Goal: Task Accomplishment & Management: Use online tool/utility

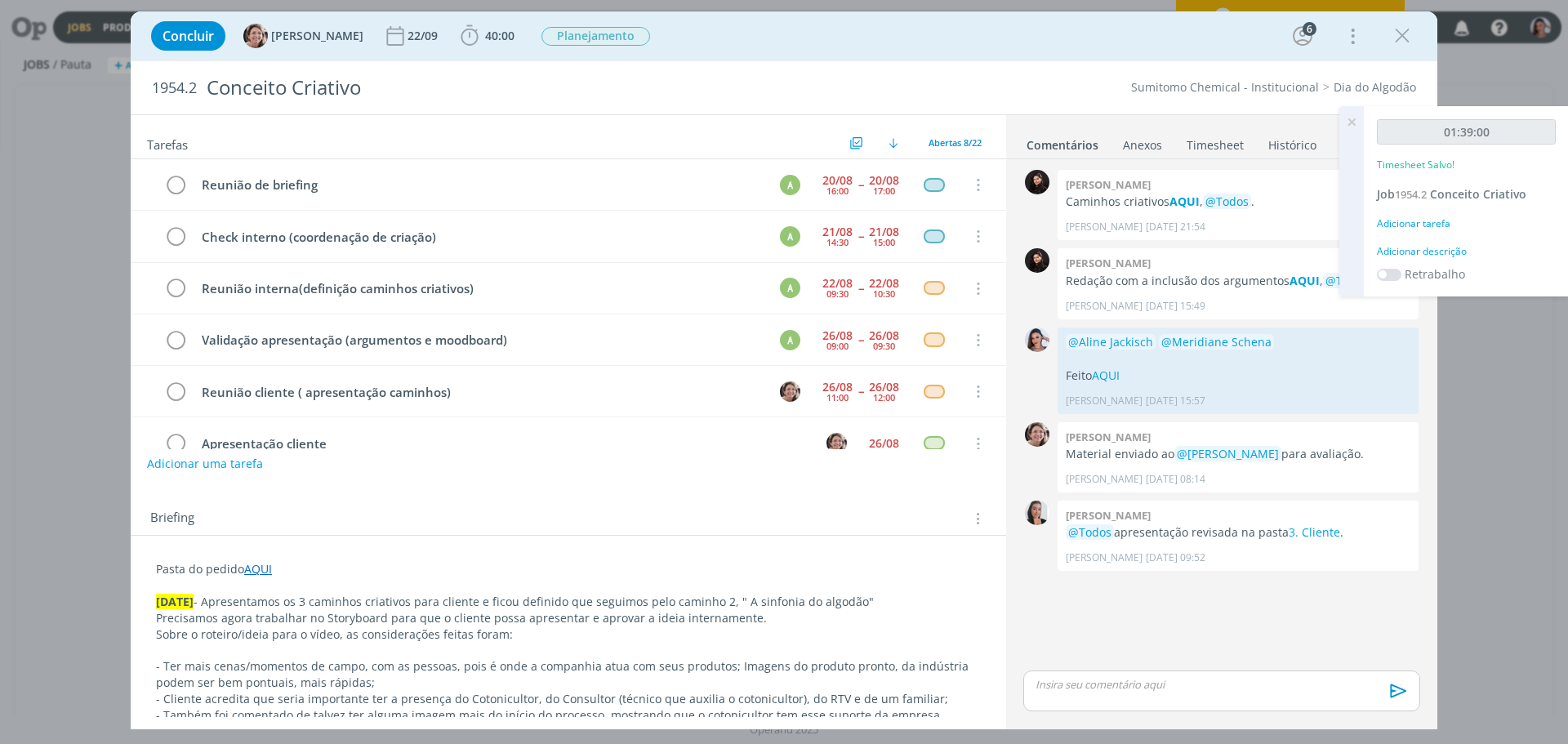
scroll to position [213, 0]
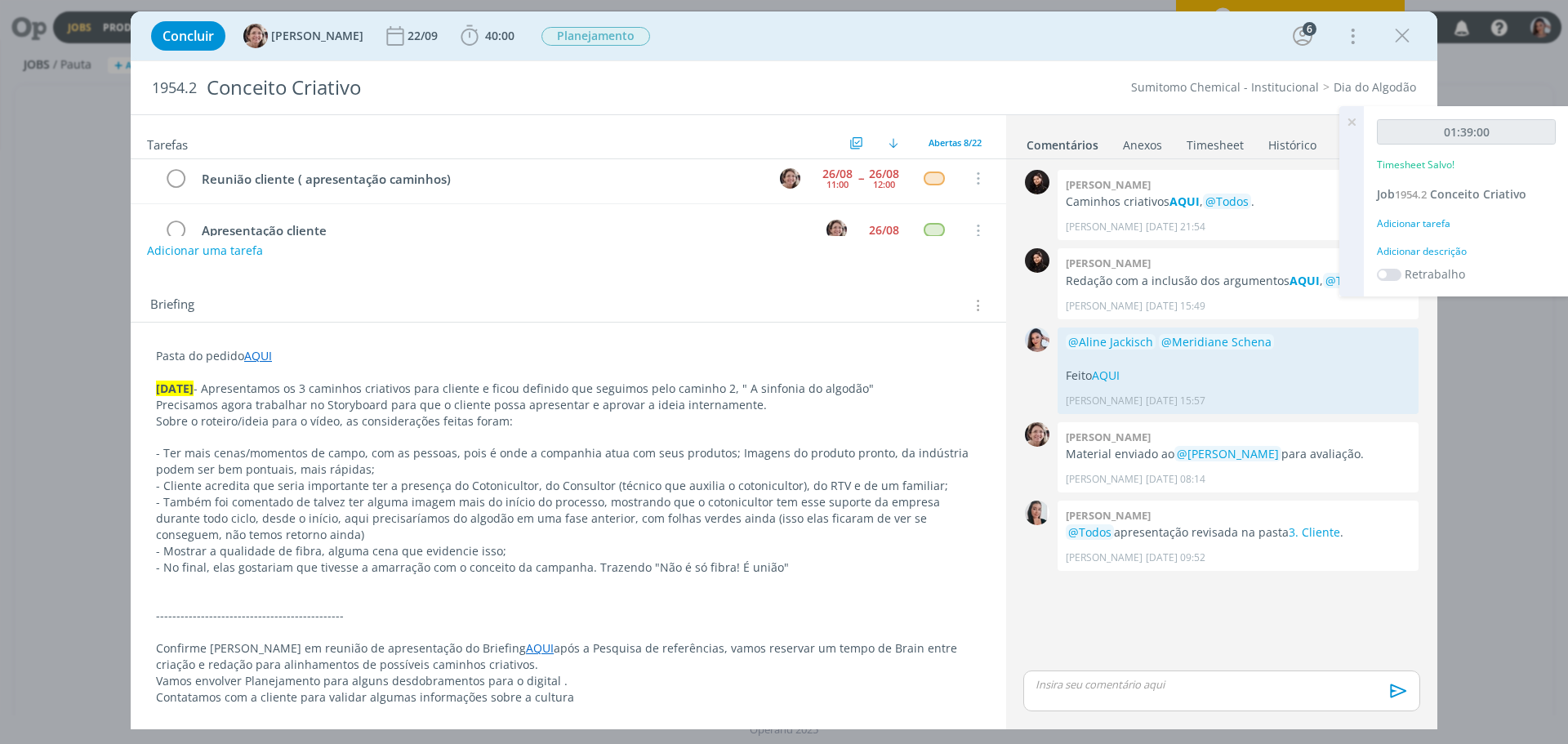
click at [1357, 118] on icon at bounding box center [1351, 122] width 29 height 32
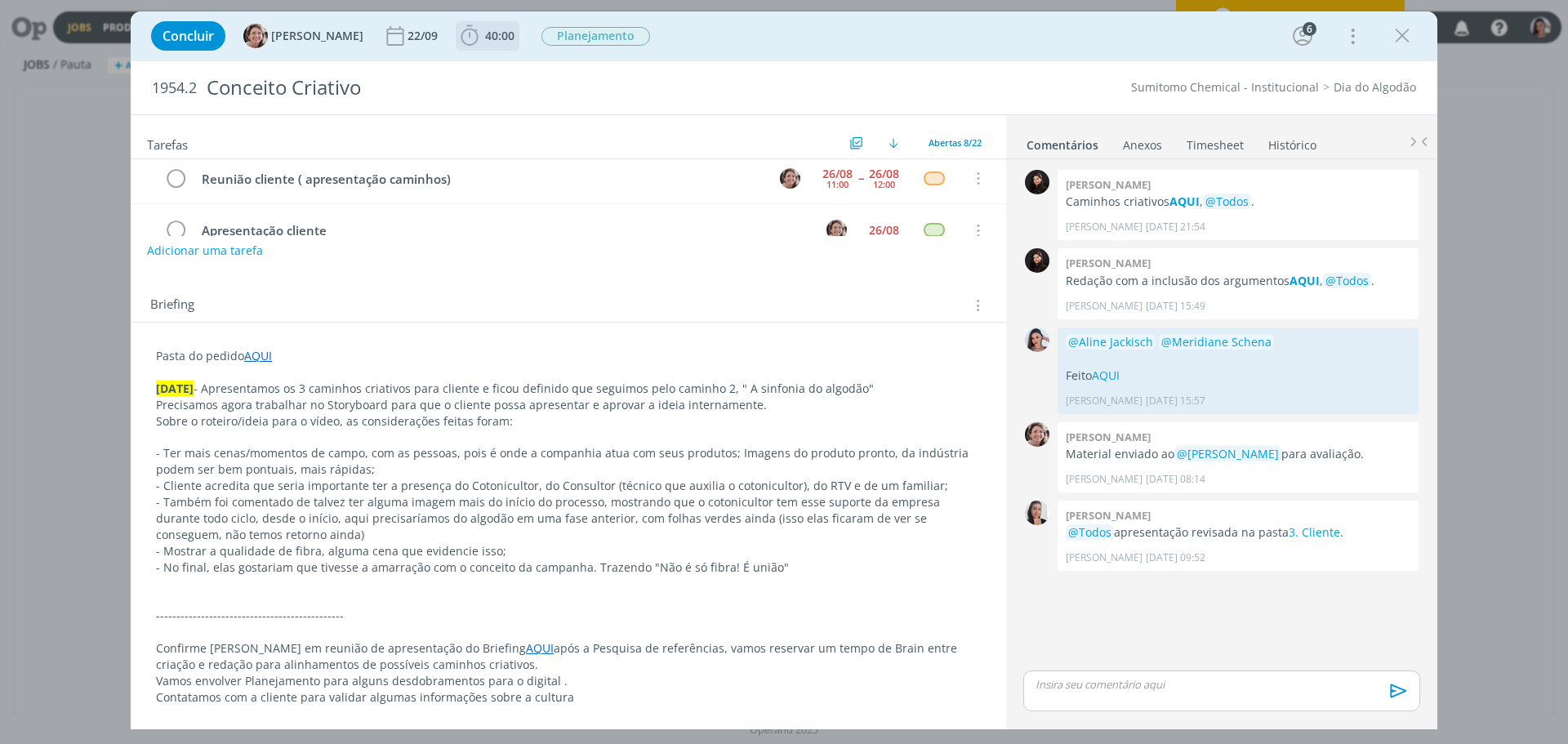
click at [482, 25] on span "40:00" at bounding box center [488, 36] width 60 height 25
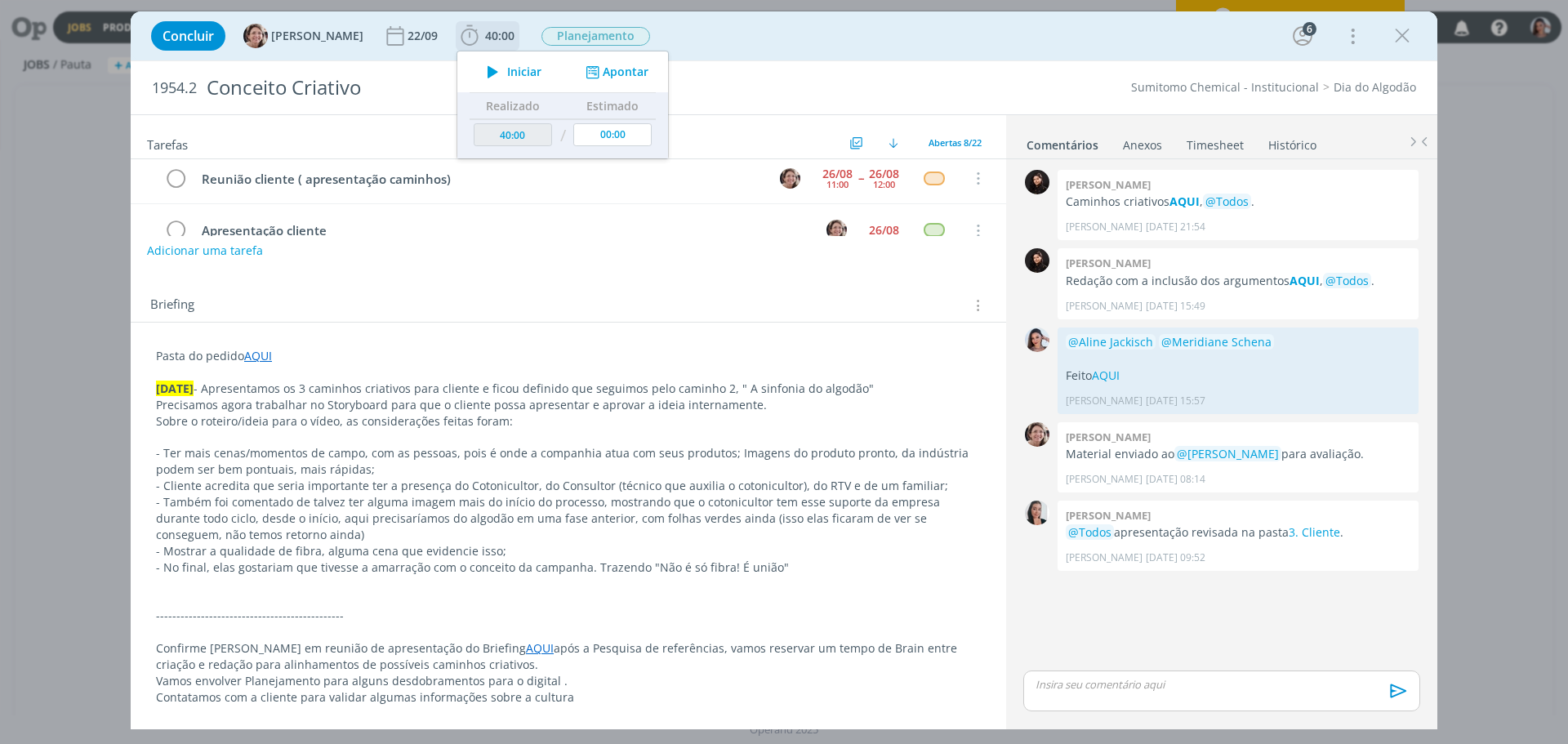
click at [498, 79] on button "Iniciar" at bounding box center [510, 72] width 65 height 23
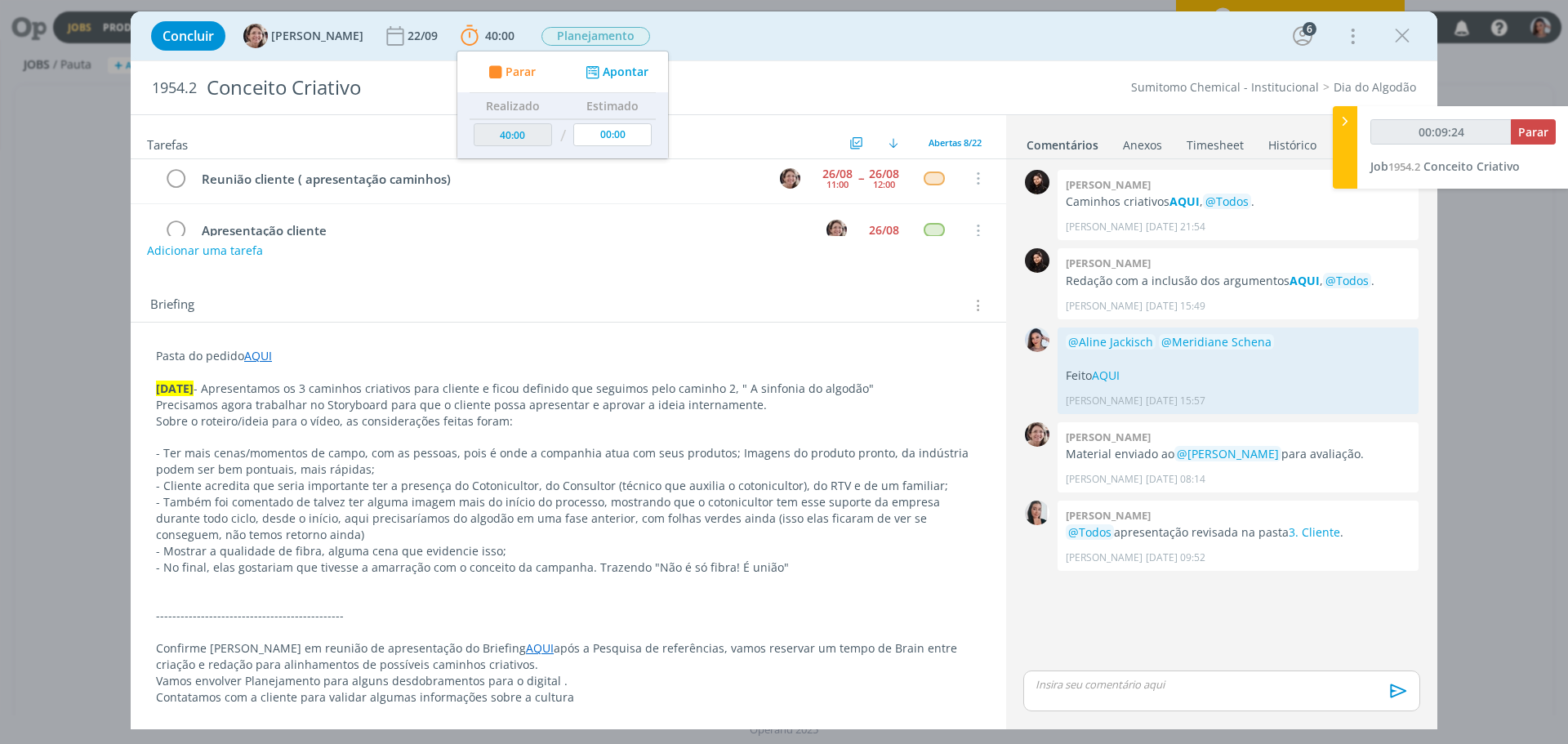
click at [788, 506] on p "- Também foi comentado de talvez ter alguma imagem mais do início do processo, …" at bounding box center [569, 519] width 825 height 49
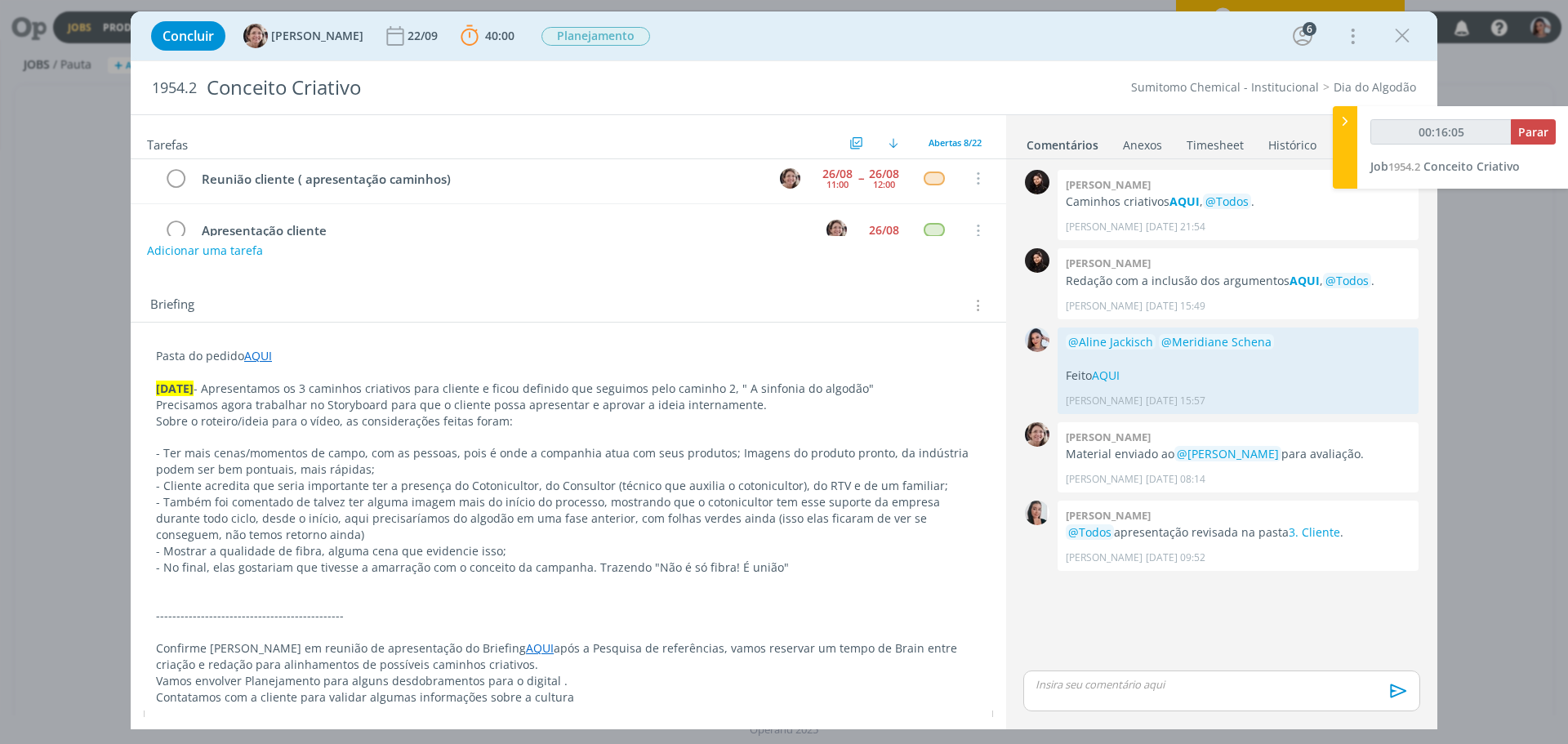
click at [718, 715] on div "🙂" at bounding box center [569, 725] width 848 height 30
click at [568, 616] on p "----------------------------------------------" at bounding box center [569, 616] width 825 height 16
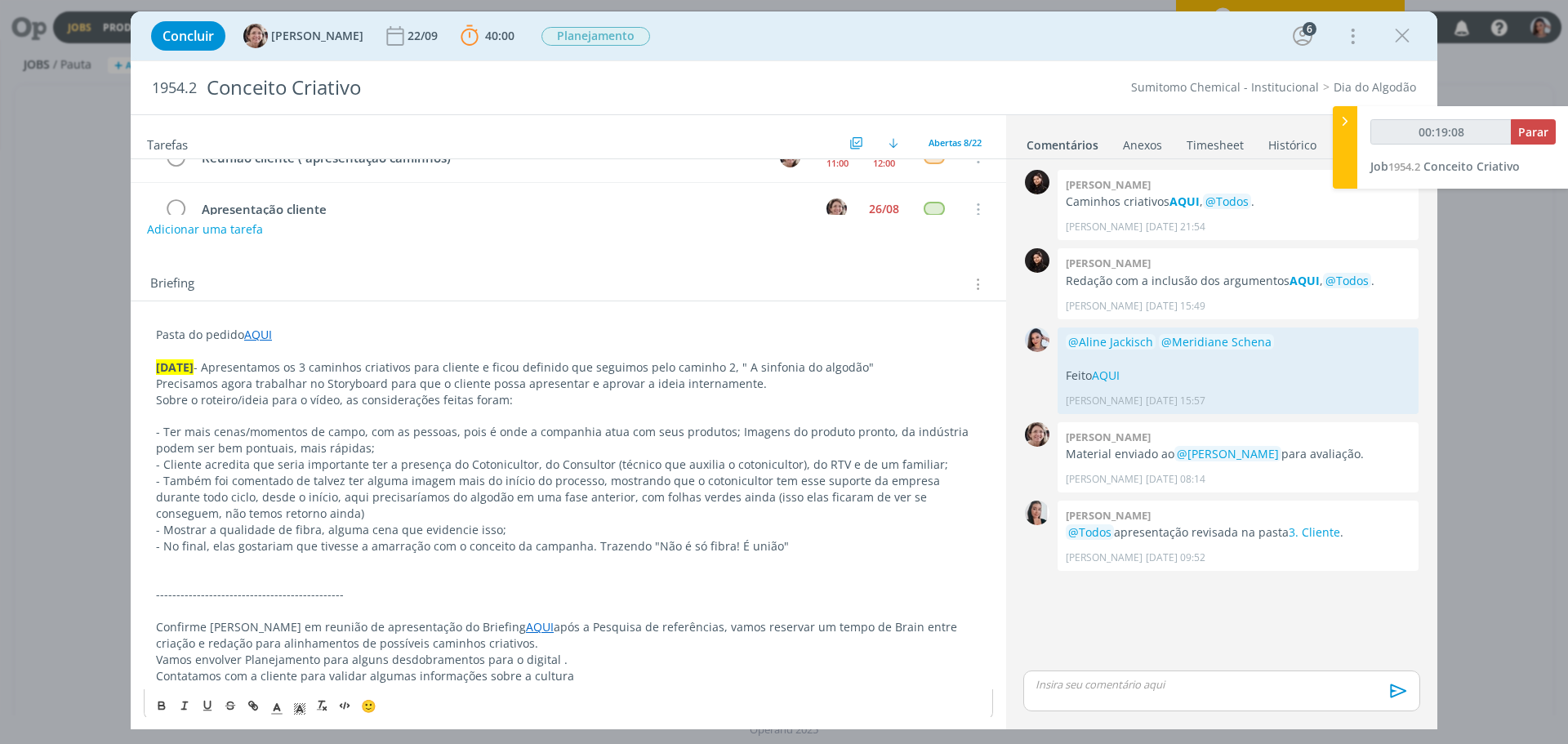
scroll to position [244, 0]
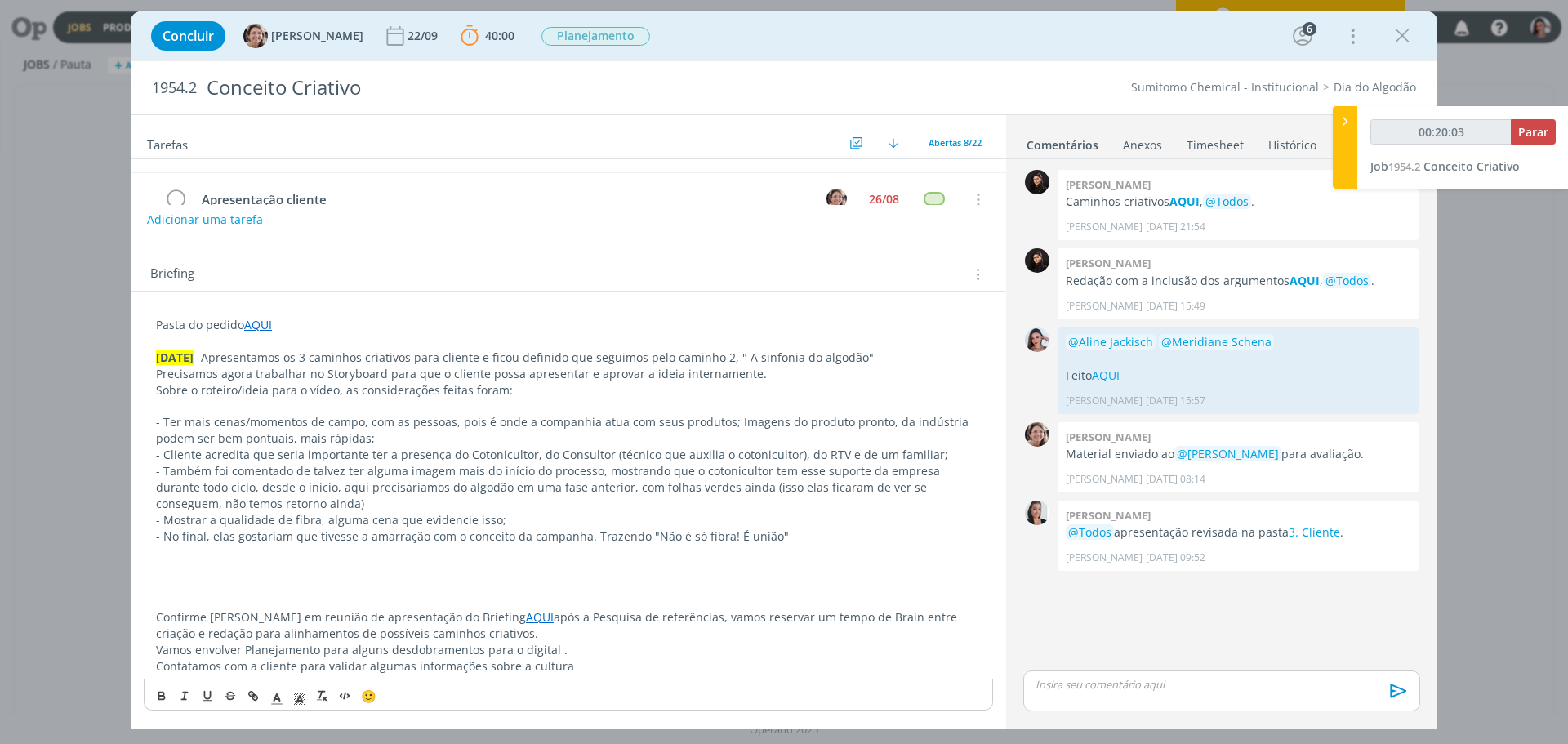
click at [790, 550] on p "dialog" at bounding box center [569, 552] width 825 height 16
click at [797, 559] on p "dialog" at bounding box center [569, 552] width 825 height 16
click at [794, 566] on p "dialog" at bounding box center [569, 568] width 825 height 16
click at [796, 580] on p "----------------------------------------------" at bounding box center [569, 585] width 825 height 16
click at [784, 545] on p "dialog" at bounding box center [569, 552] width 825 height 16
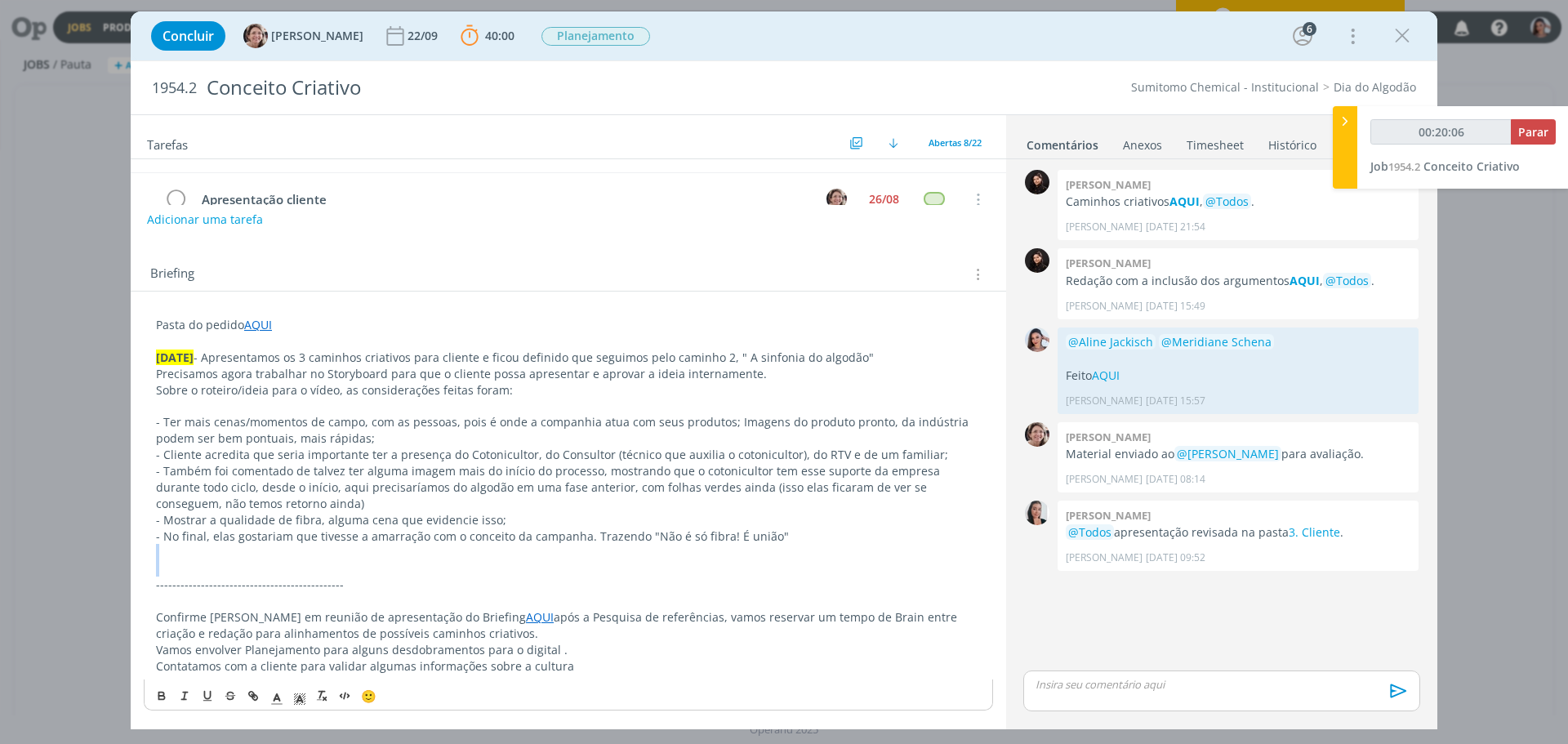
click at [784, 545] on p "dialog" at bounding box center [569, 552] width 825 height 16
click at [784, 560] on p "dialog" at bounding box center [569, 568] width 825 height 16
click at [1074, 710] on div "dialog" at bounding box center [1222, 691] width 397 height 41
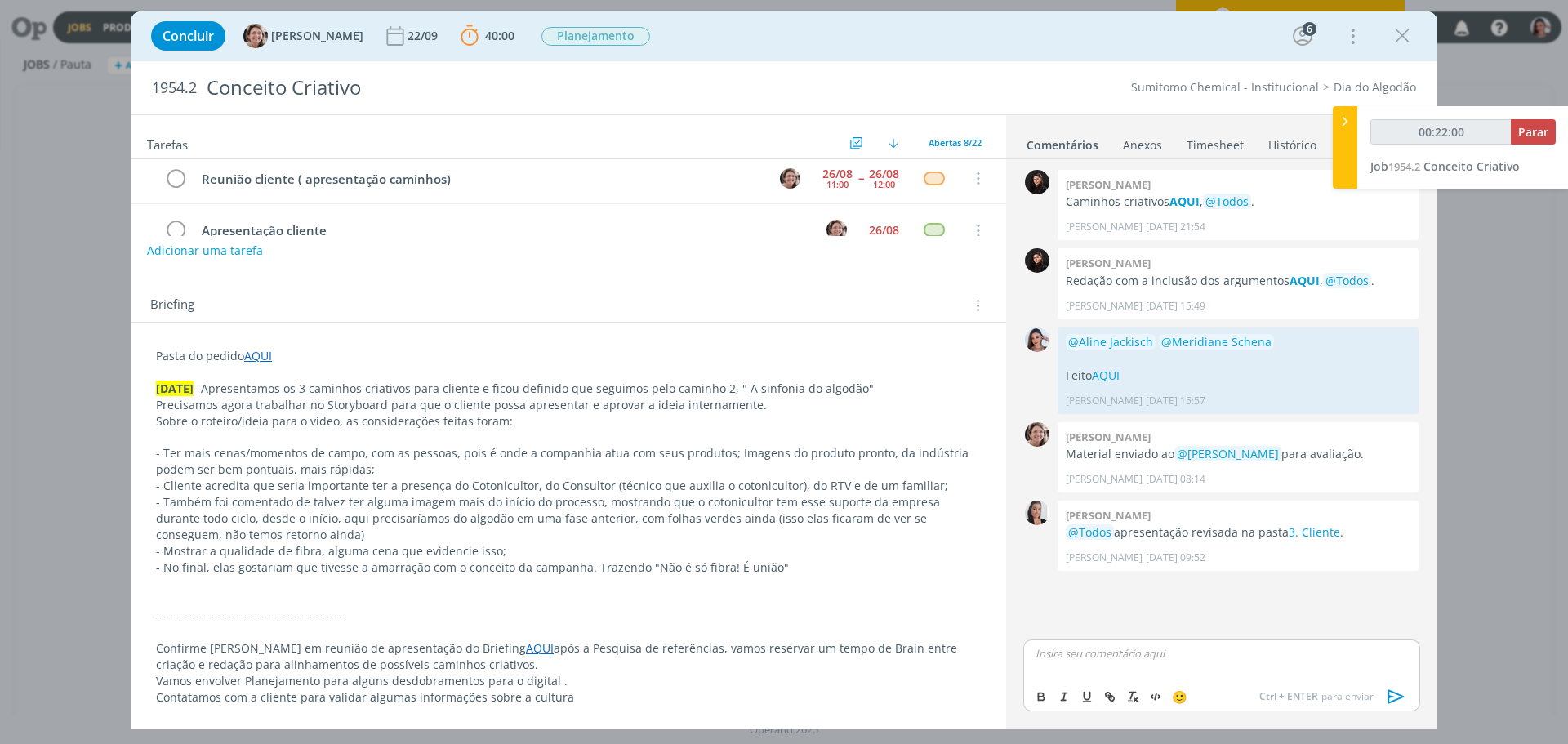
click at [735, 634] on p "dialog" at bounding box center [569, 632] width 825 height 16
click at [551, 485] on p "- Cliente acredita que seria importante ter a presença do Cotonicultor, do Cons…" at bounding box center [569, 486] width 825 height 16
drag, startPoint x: 551, startPoint y: 485, endPoint x: 603, endPoint y: 483, distance: 52.0
click at [603, 483] on p "- Cliente acredita que seria importante ter a presença do Cotonicultor, do Cons…" at bounding box center [569, 486] width 825 height 16
copy p "Consultor ("
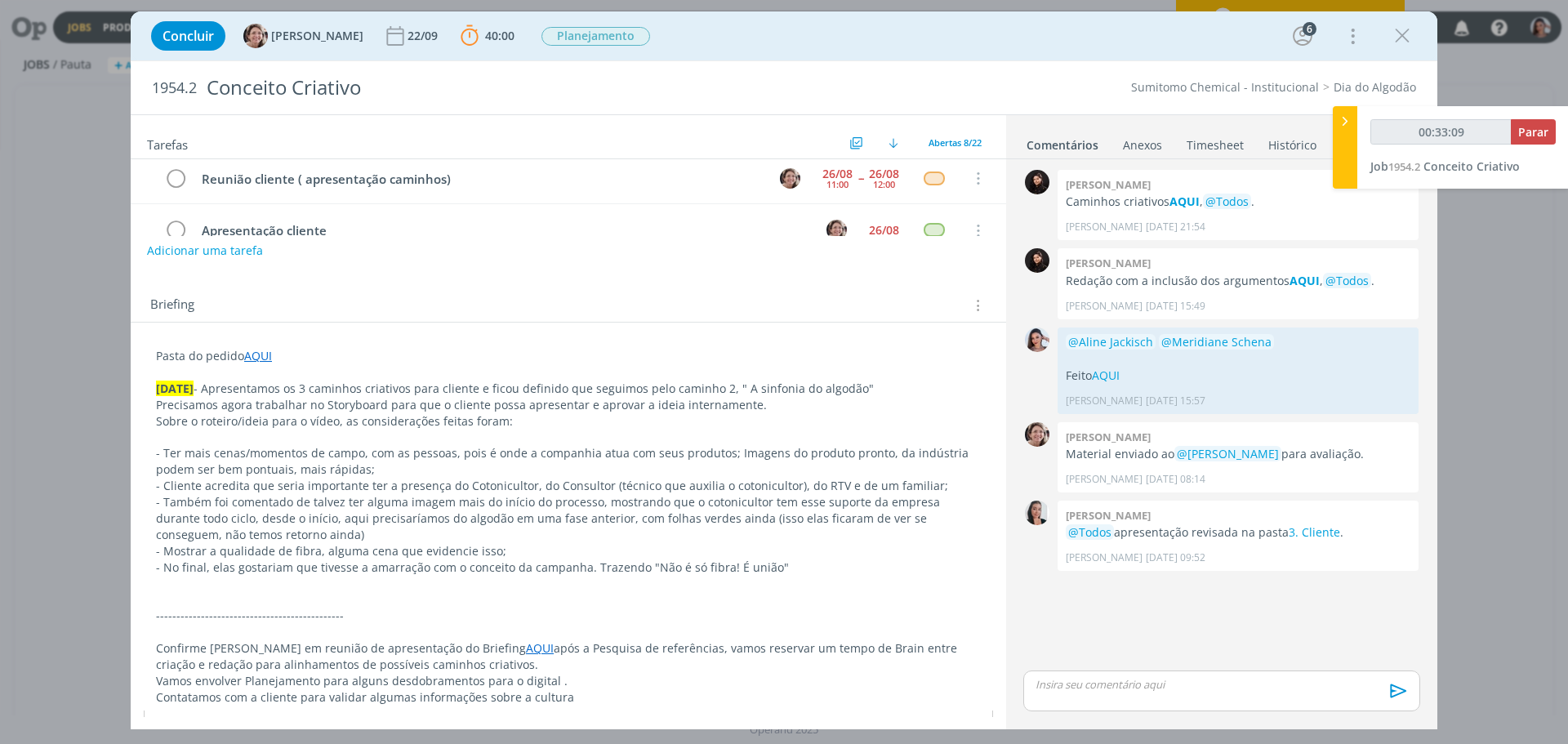
click at [660, 546] on p "- Mostrar a qualidade de fibra, alguma cena que evidencie isso;" at bounding box center [569, 551] width 825 height 16
drag, startPoint x: 313, startPoint y: 547, endPoint x: 218, endPoint y: 547, distance: 95.0
click at [218, 547] on p "- Mostrar a qualidade de fibra, alguma cena que evidencie isso;" at bounding box center [569, 551] width 825 height 16
copy p "qualidade de fibra"
drag, startPoint x: 648, startPoint y: 567, endPoint x: 764, endPoint y: 566, distance: 116.0
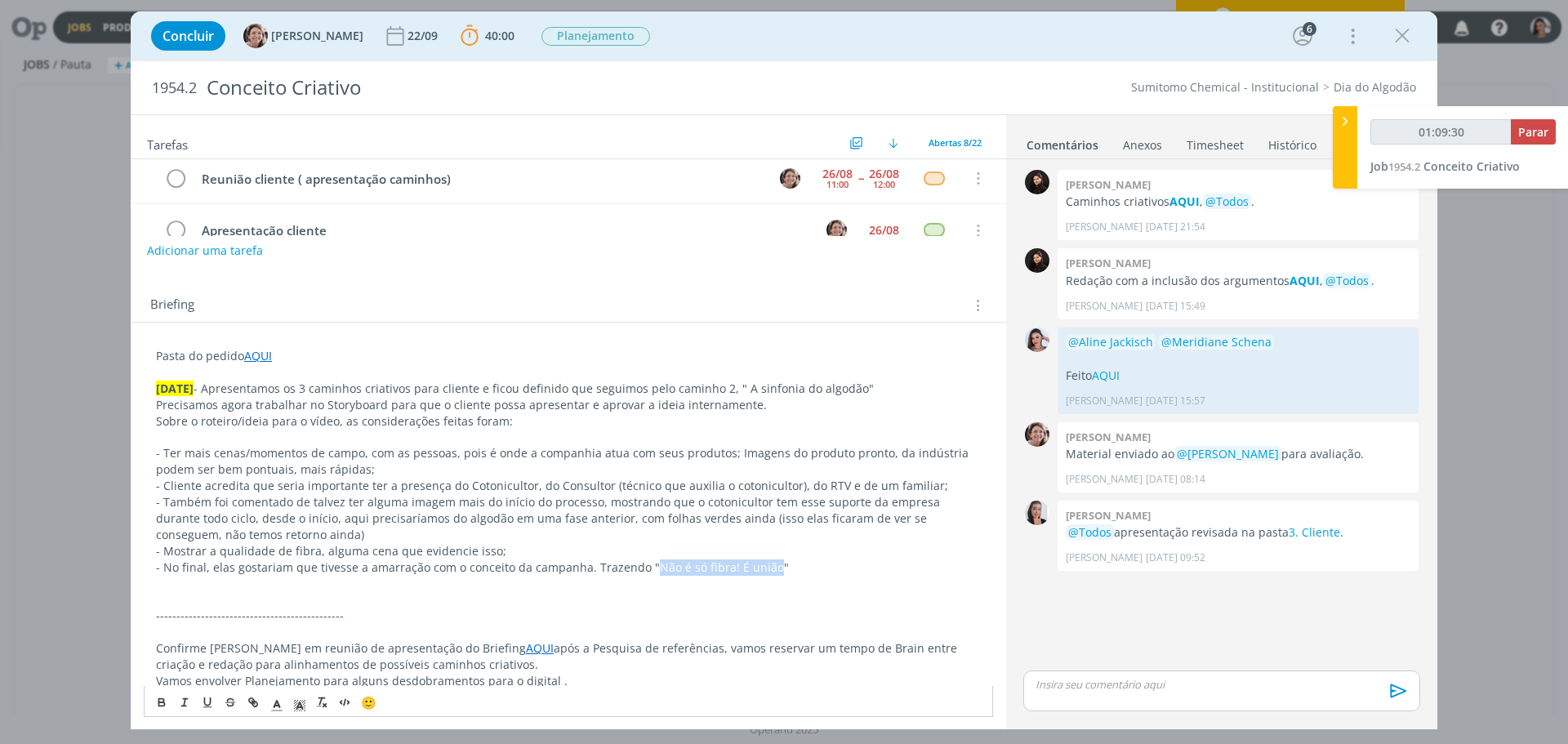
click at [764, 566] on p "- No final, elas gostariam que tivesse a amarração com o conceito da campanha. …" at bounding box center [569, 568] width 825 height 16
copy p "Não é só fibra! É união"
click at [723, 497] on p "- Também foi comentado de talvez ter alguma imagem mais do início do processo, …" at bounding box center [569, 519] width 825 height 49
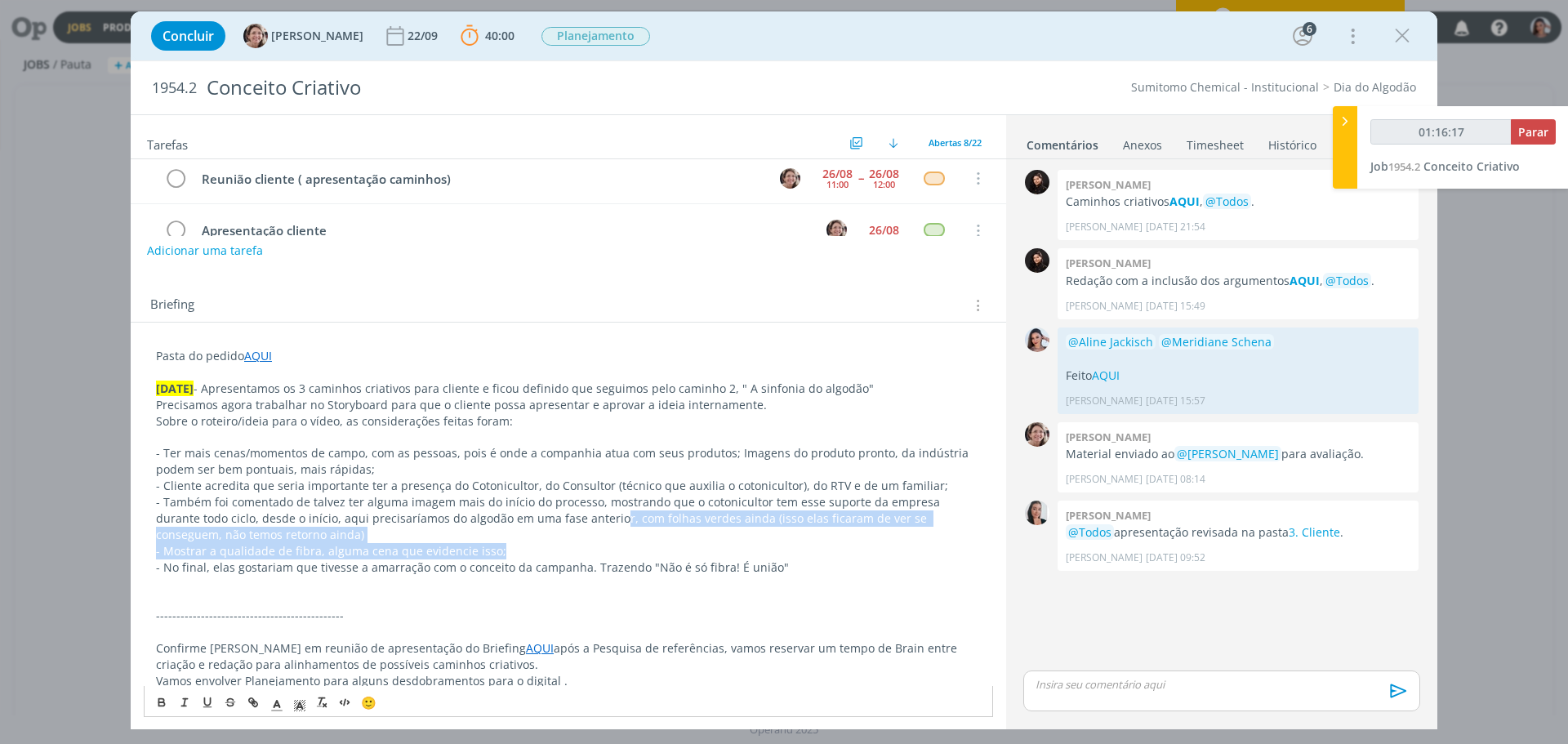
drag, startPoint x: 570, startPoint y: 517, endPoint x: 762, endPoint y: 544, distance: 193.9
click at [762, 544] on div "Pasta do pedido AQUI [DATE] - Apresentamos os 3 caminhos criativos para cliente…" at bounding box center [569, 526] width 850 height 368
click at [749, 519] on p "- Também foi comentado de talvez ter alguma imagem mais do início do processo, …" at bounding box center [569, 519] width 825 height 49
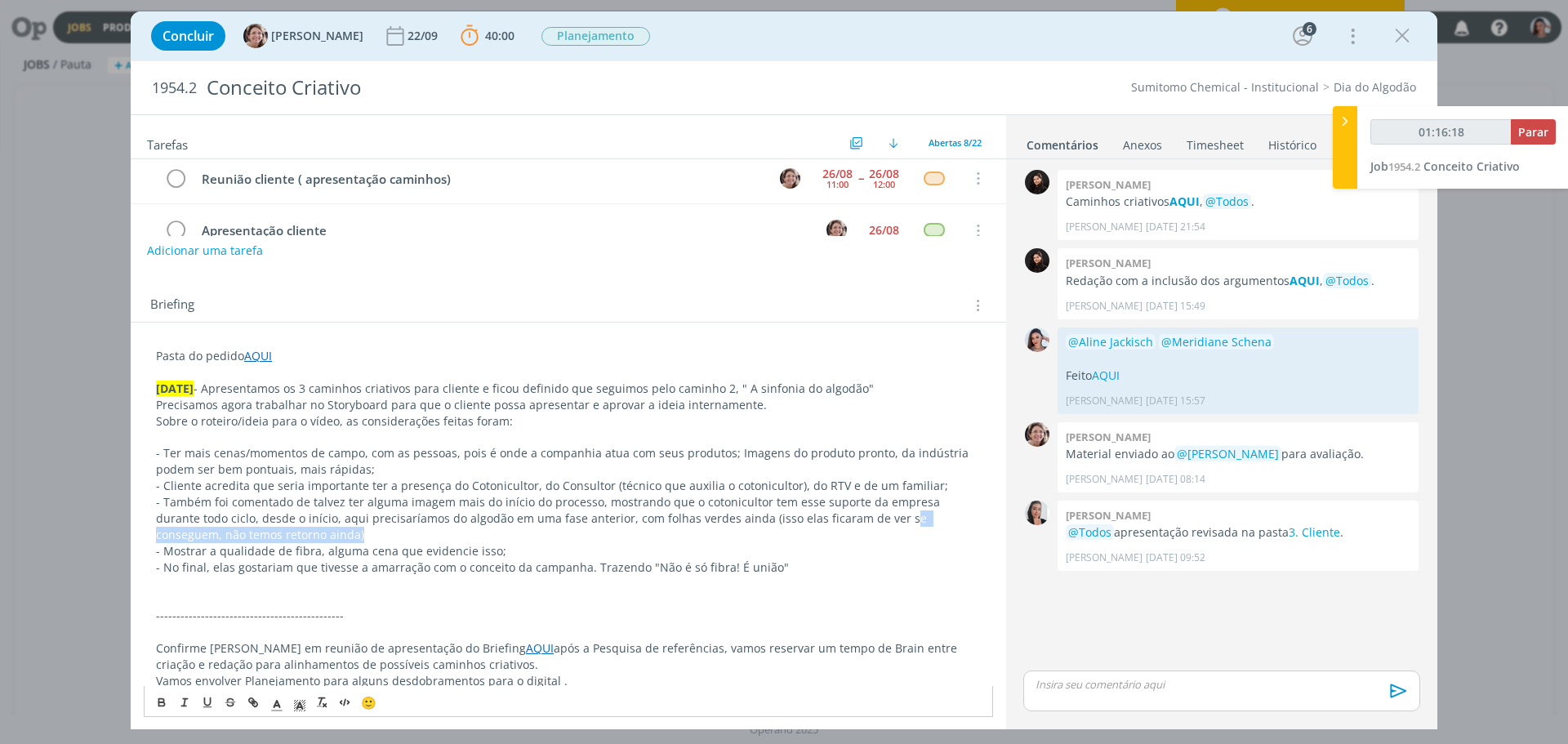
drag, startPoint x: 851, startPoint y: 515, endPoint x: 855, endPoint y: 529, distance: 14.6
click at [855, 529] on p "- Também foi comentado de talvez ter alguma imagem mais do início do processo, …" at bounding box center [569, 519] width 825 height 49
click at [478, 483] on p "- Cliente acredita que seria importante ter a presença do Cotonicultor, do Cons…" at bounding box center [569, 486] width 825 height 16
click at [439, 532] on p "- Também foi comentado de talvez ter alguma imagem mais do início do processo, …" at bounding box center [569, 519] width 825 height 49
click at [499, 555] on p "- Mostrar a qualidade de fibra, alguma cena que evidencie isso;" at bounding box center [569, 551] width 825 height 16
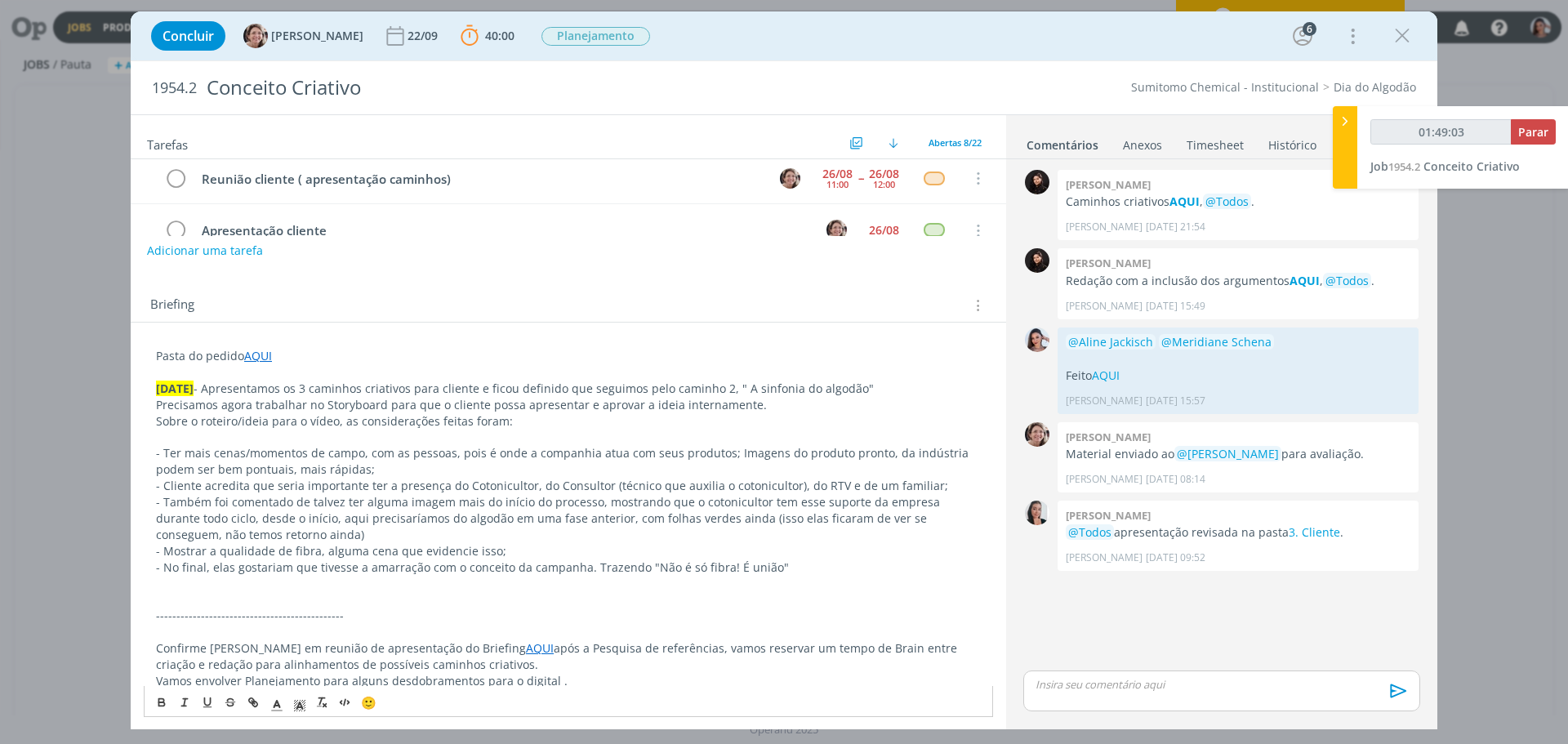
click at [781, 566] on p "- No final, elas gostariam que tivesse a amarração com o conceito da campanha. …" at bounding box center [569, 568] width 825 height 16
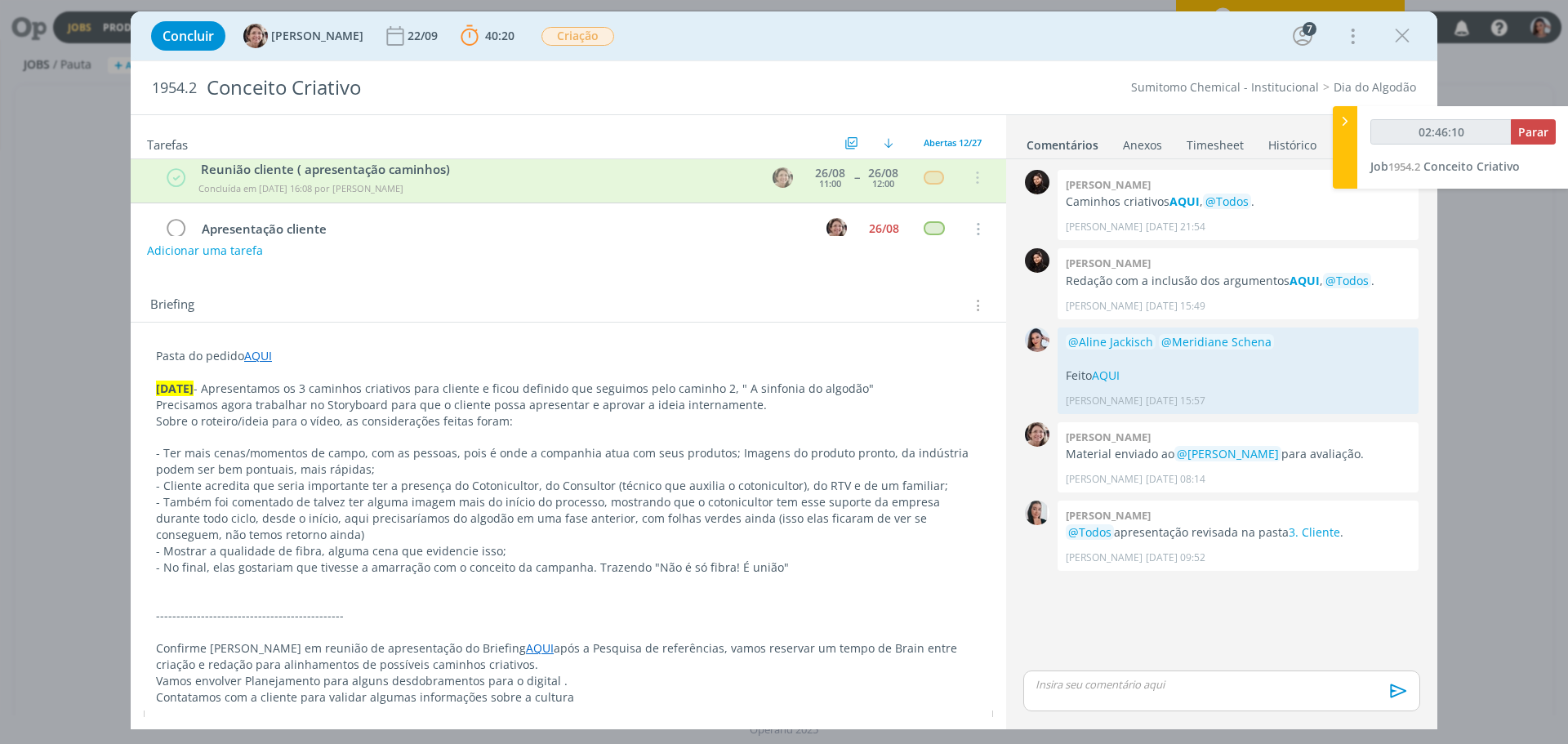
type input "02:46:11"
click at [1516, 131] on button "Parar" at bounding box center [1533, 131] width 45 height 25
